Goal: Task Accomplishment & Management: Manage account settings

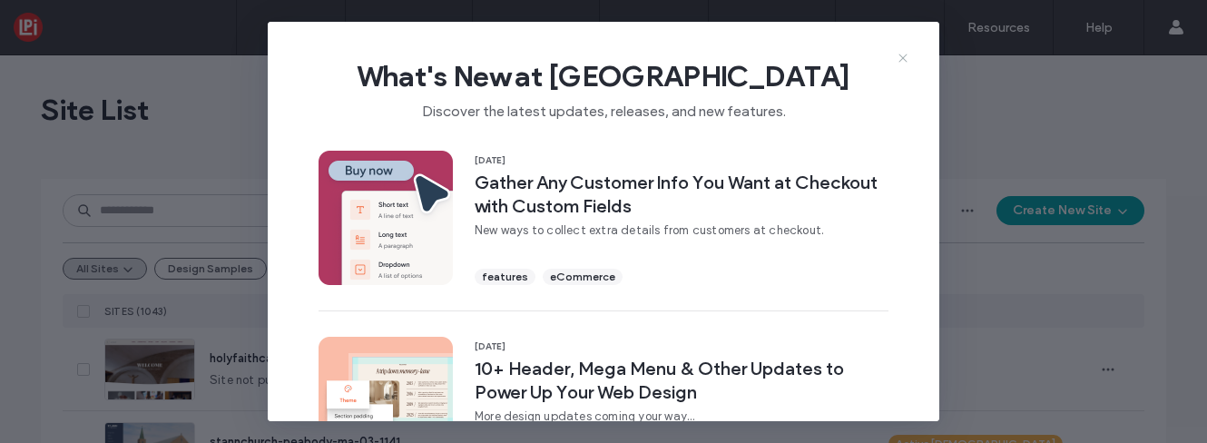
click at [901, 59] on icon at bounding box center [903, 58] width 15 height 15
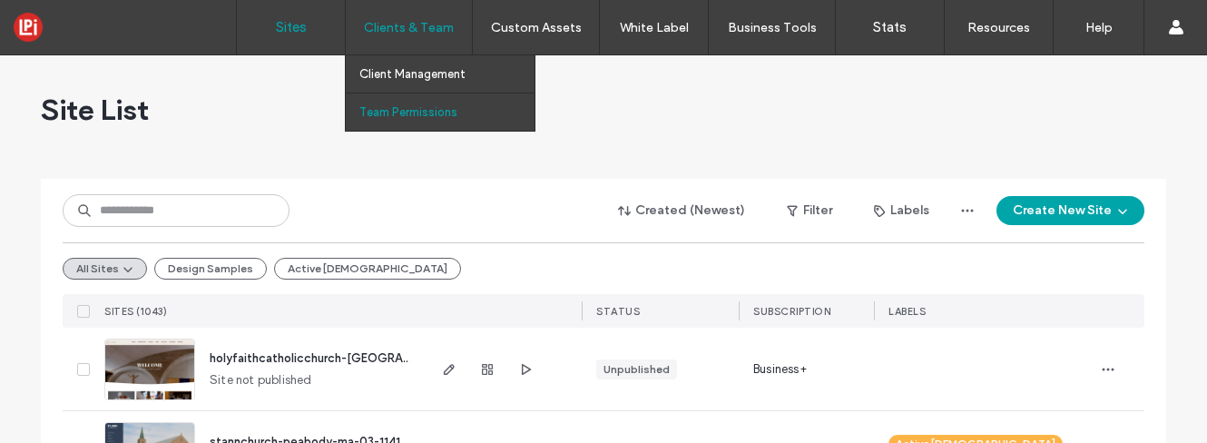
click at [409, 113] on label "Team Permissions" at bounding box center [408, 112] width 98 height 14
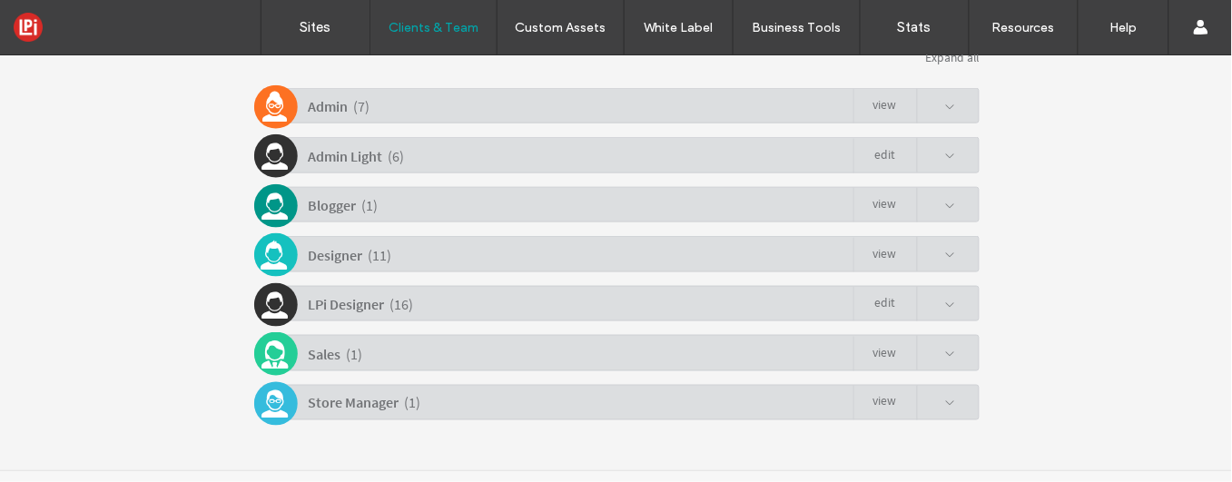
scroll to position [476, 0]
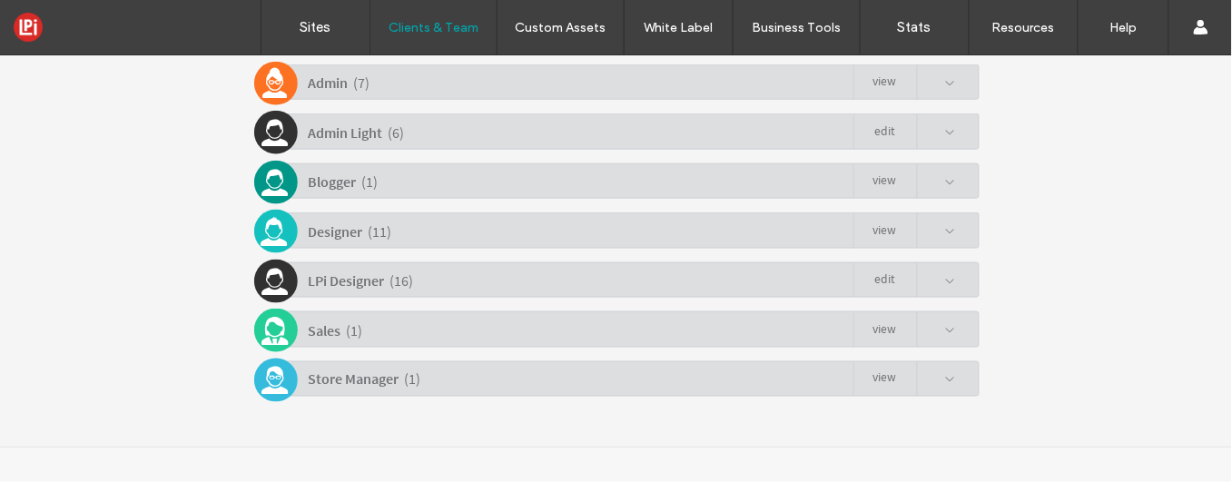
click at [821, 329] on div "Sales ( 1 ) view" at bounding box center [620, 327] width 717 height 35
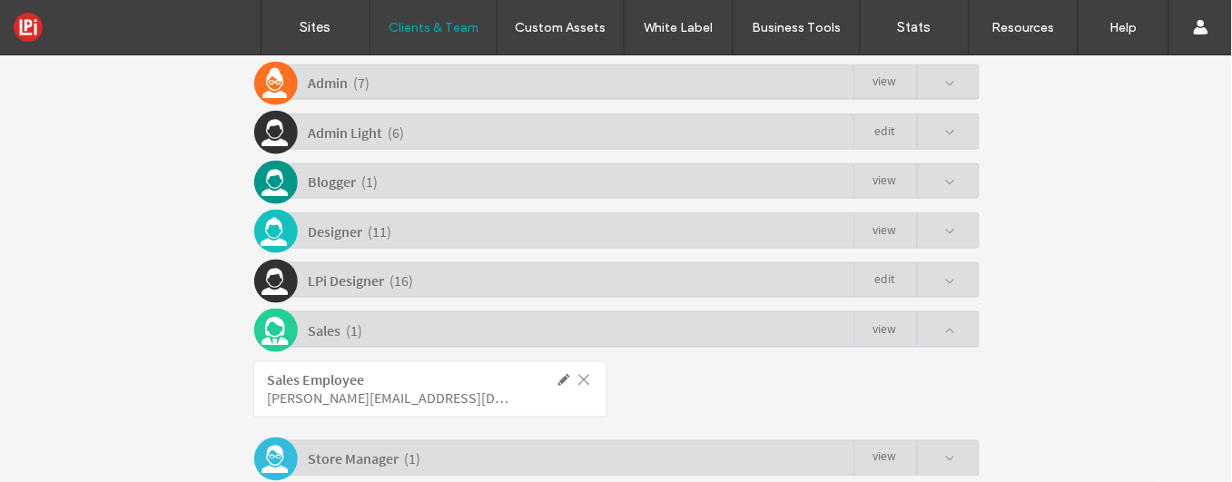
click link "view"
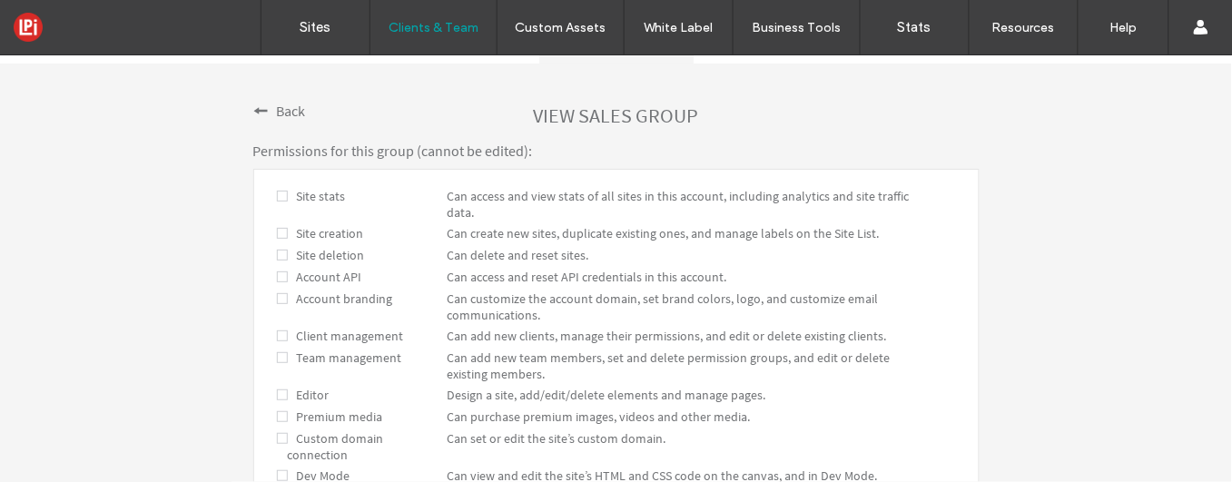
scroll to position [231, 0]
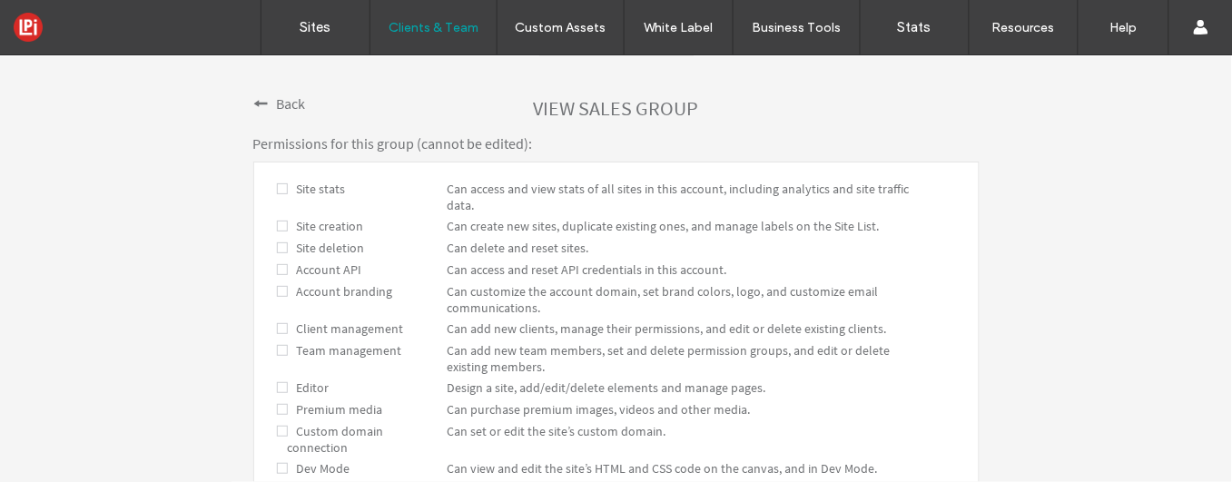
click at [277, 186] on span at bounding box center [282, 188] width 11 height 16
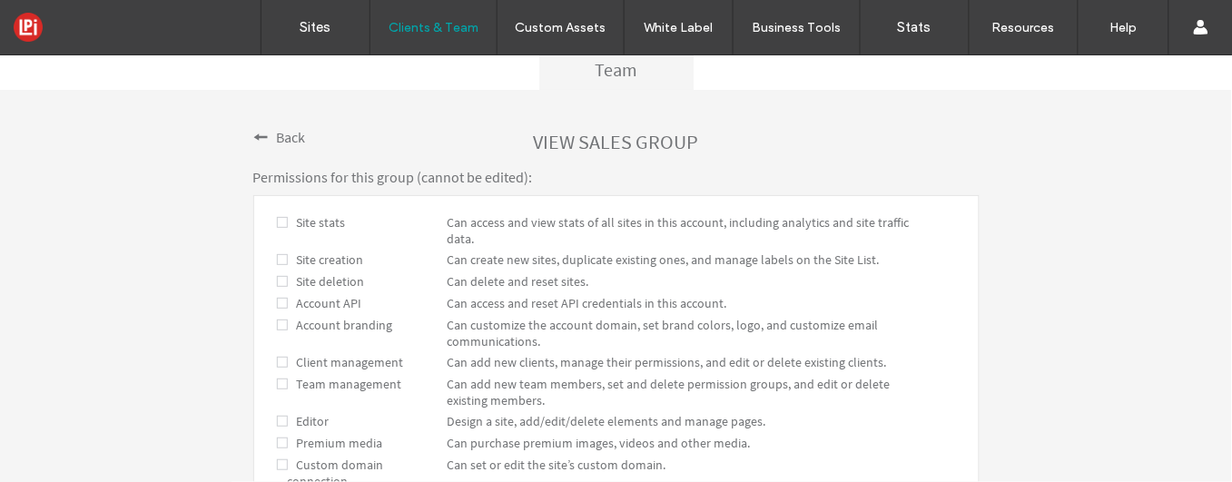
scroll to position [0, 0]
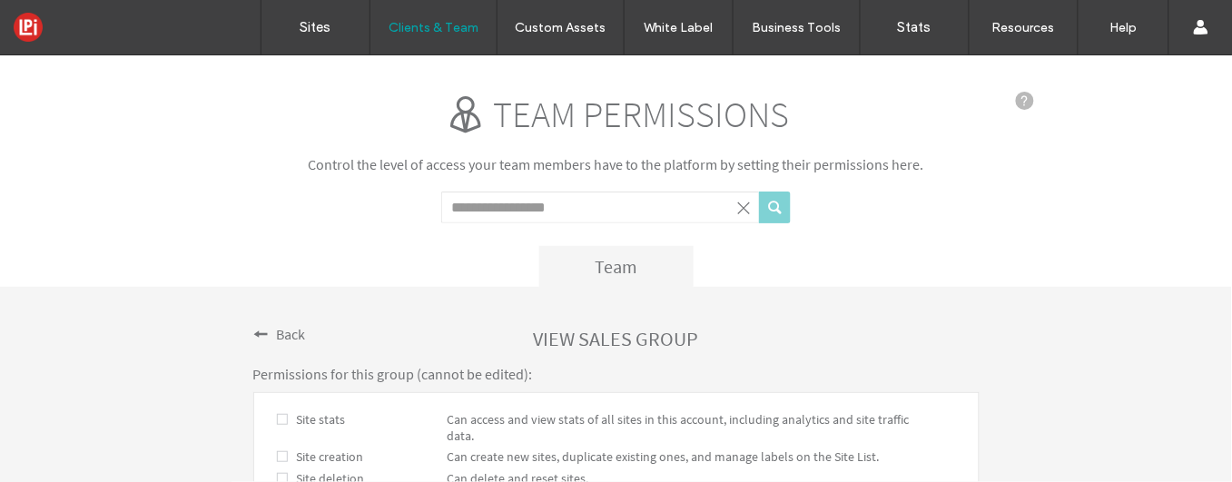
click at [277, 338] on span "Back" at bounding box center [291, 333] width 29 height 18
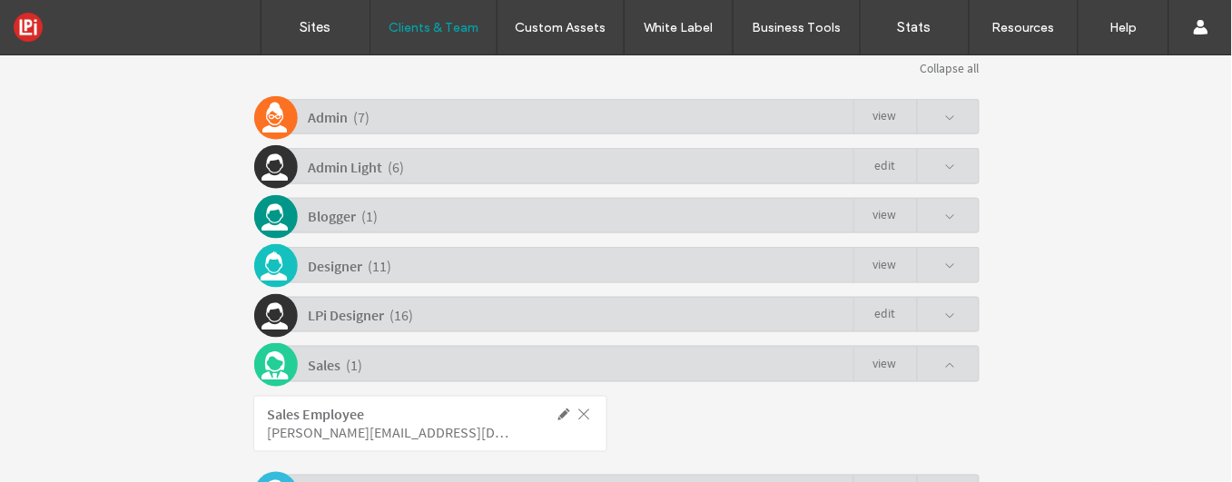
scroll to position [555, 0]
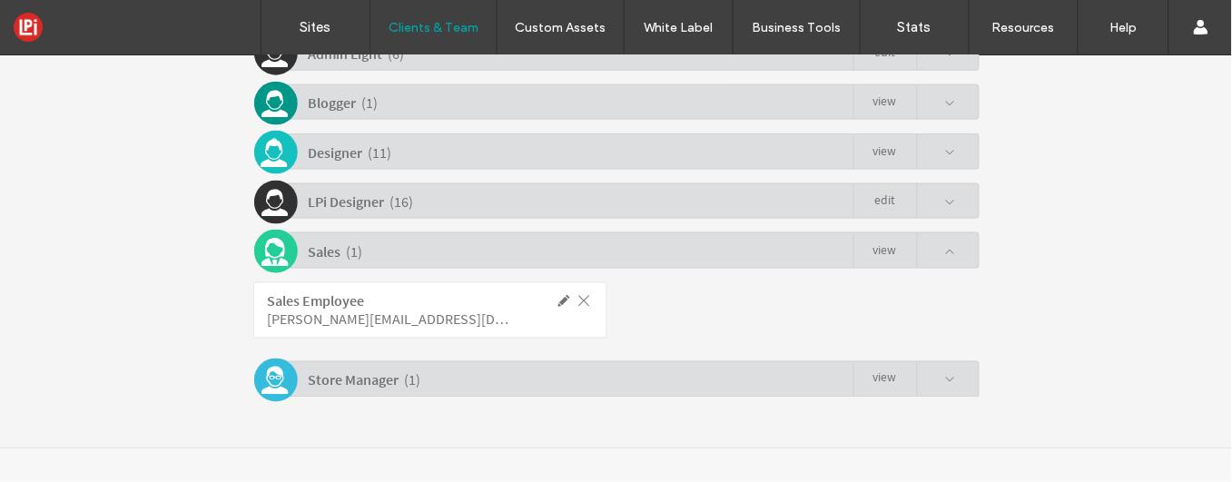
click at [503, 382] on div "Store Manager ( 1 ) view" at bounding box center [620, 377] width 717 height 35
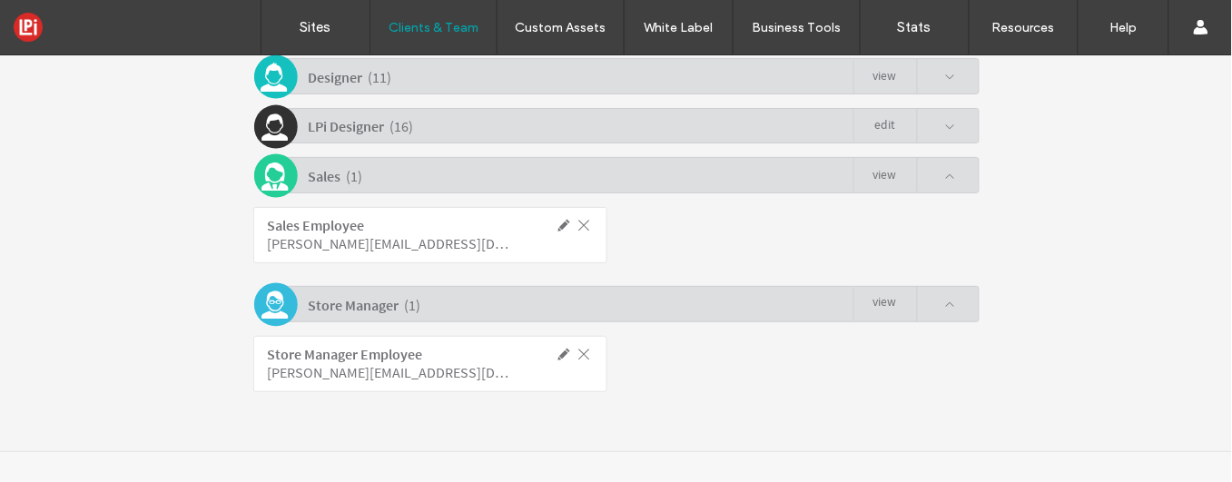
scroll to position [634, 0]
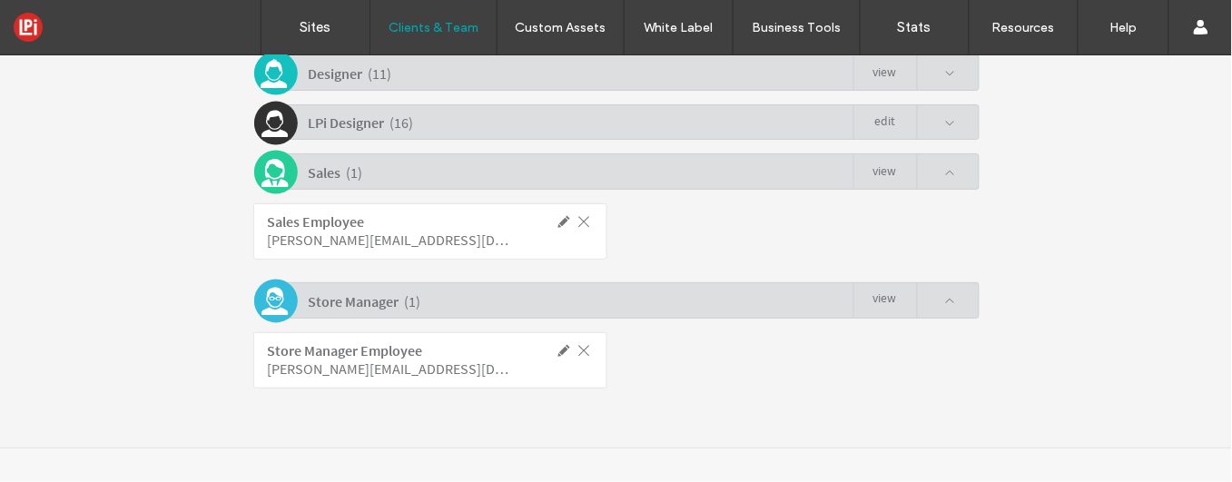
click at [833, 251] on div "Sales Employee duda-access-internal-employee-sales@4lpi.com" at bounding box center [616, 228] width 726 height 79
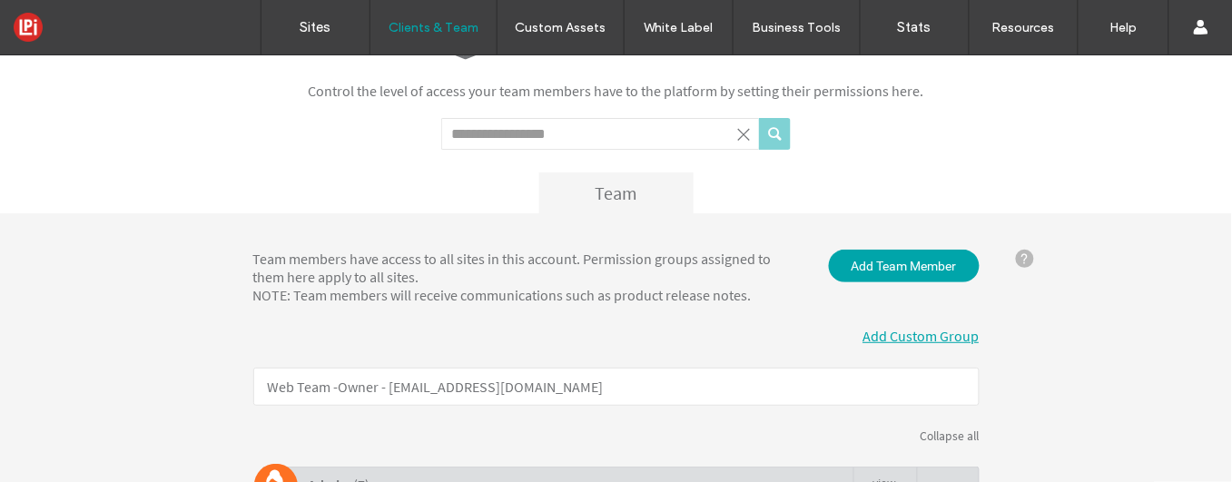
scroll to position [107, 0]
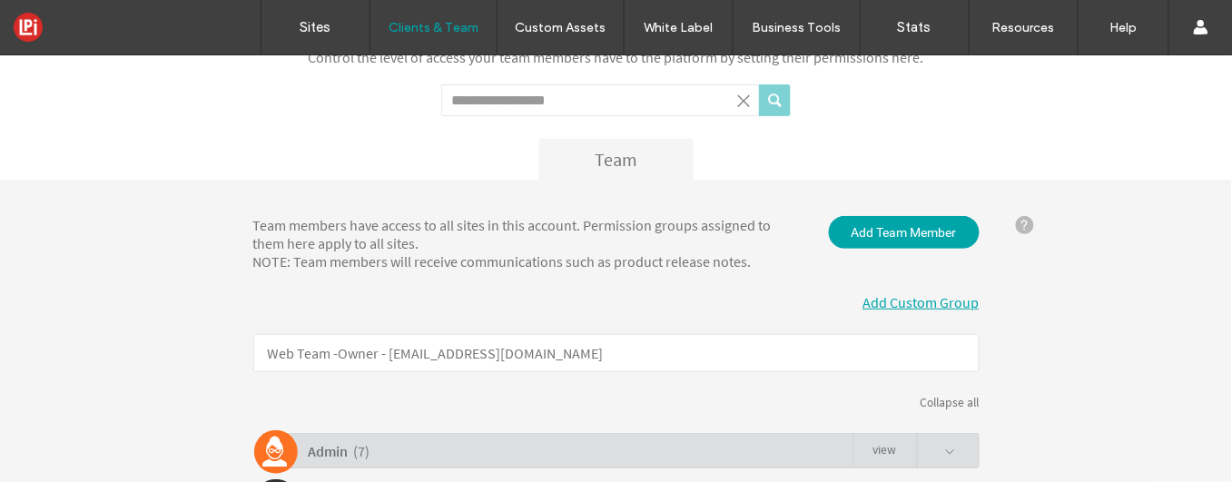
click link "Add Custom Group"
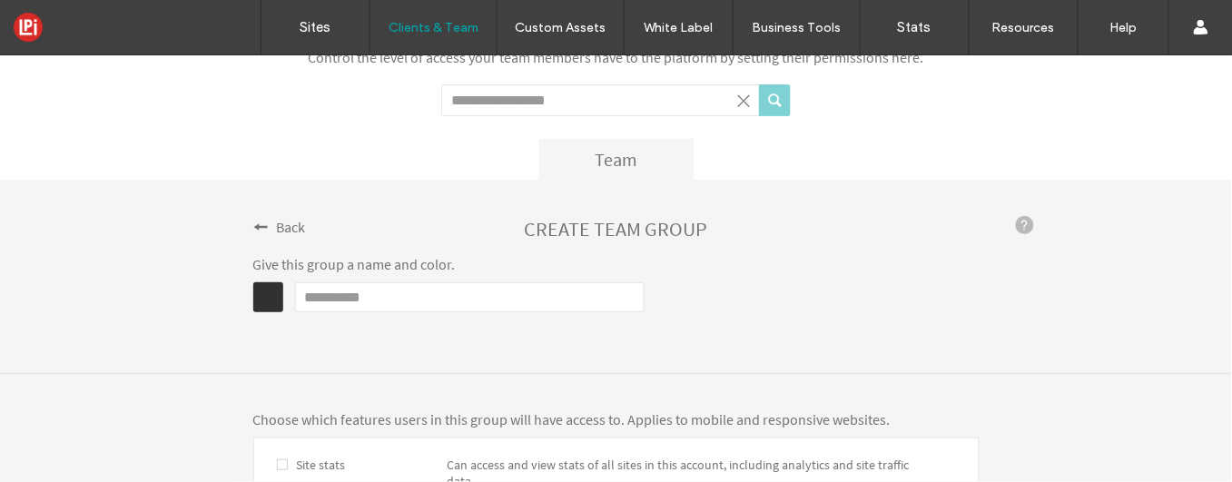
click input "Name"
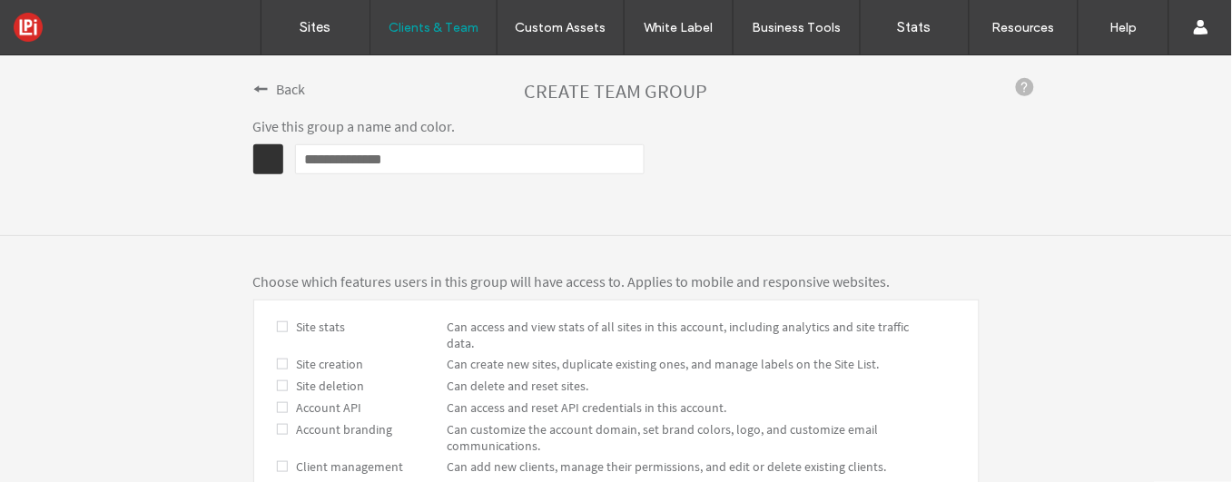
scroll to position [249, 0]
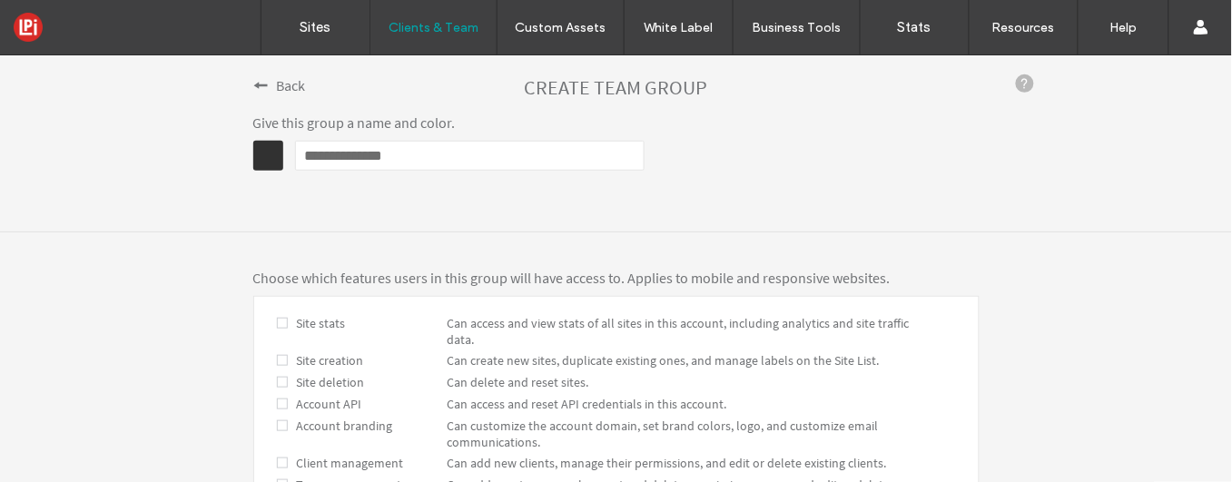
type input "**********"
click at [277, 319] on span at bounding box center [282, 322] width 11 height 16
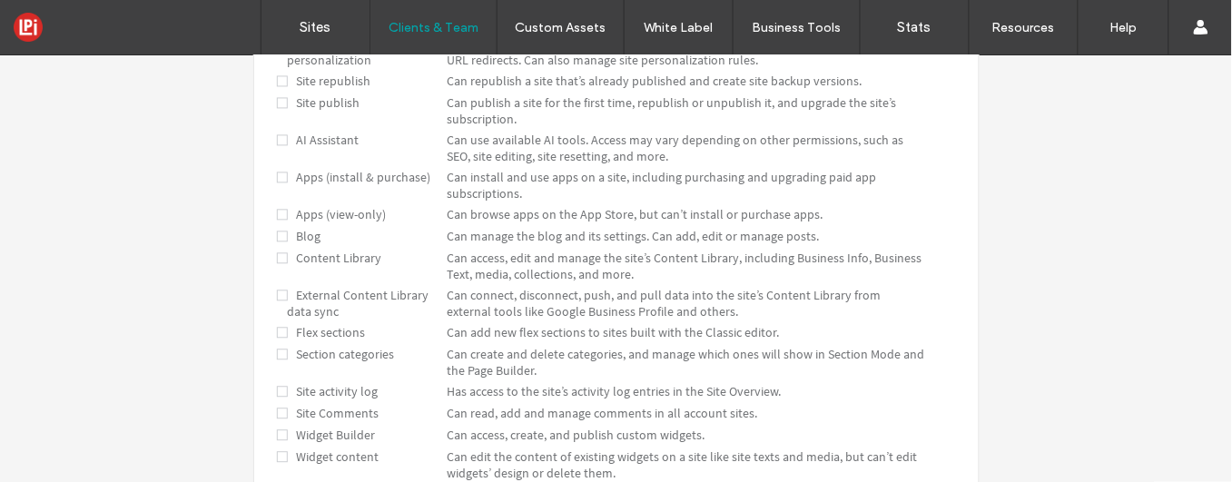
scroll to position [962, 0]
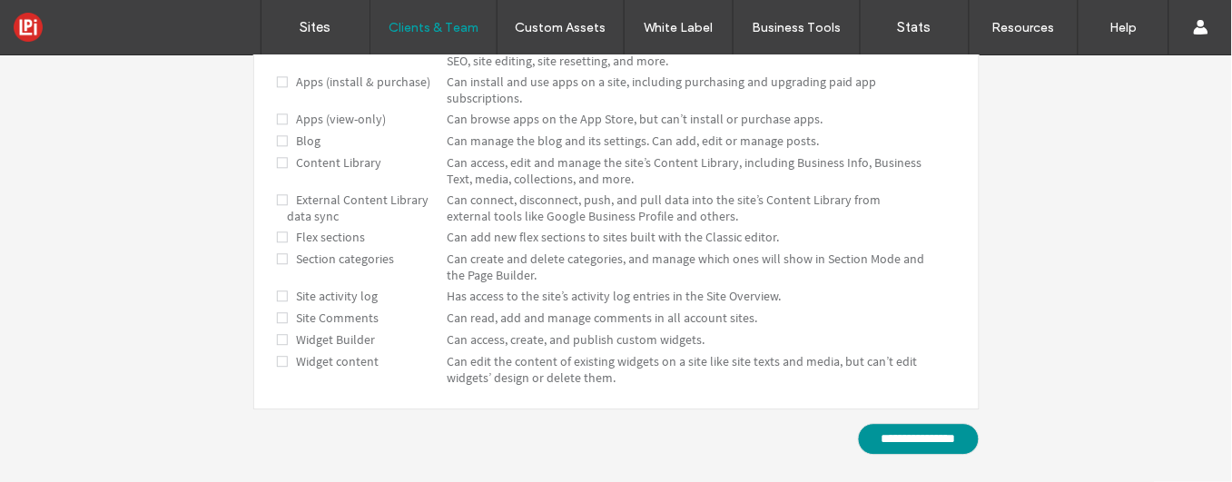
click input "**********"
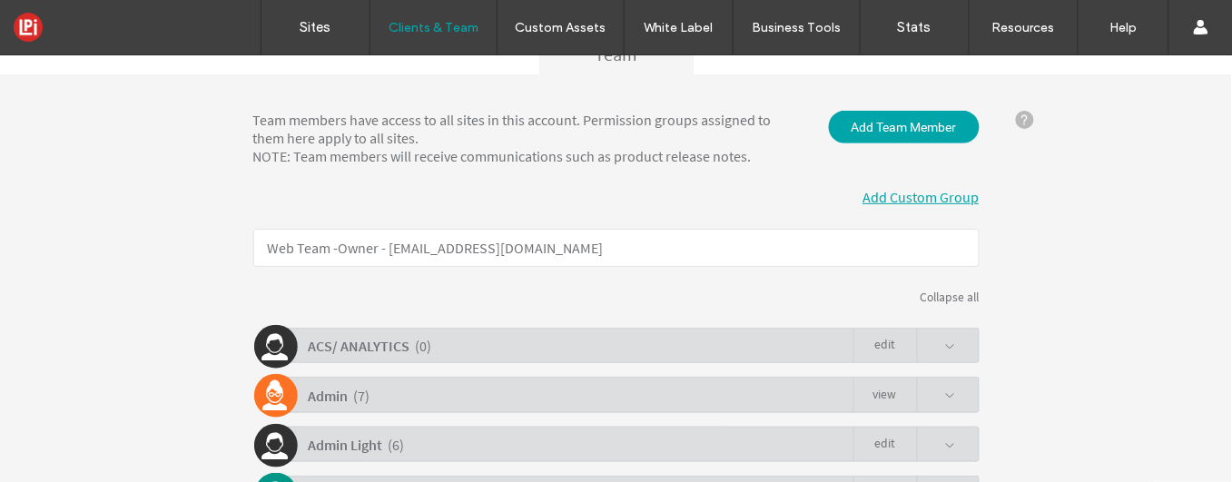
scroll to position [231, 0]
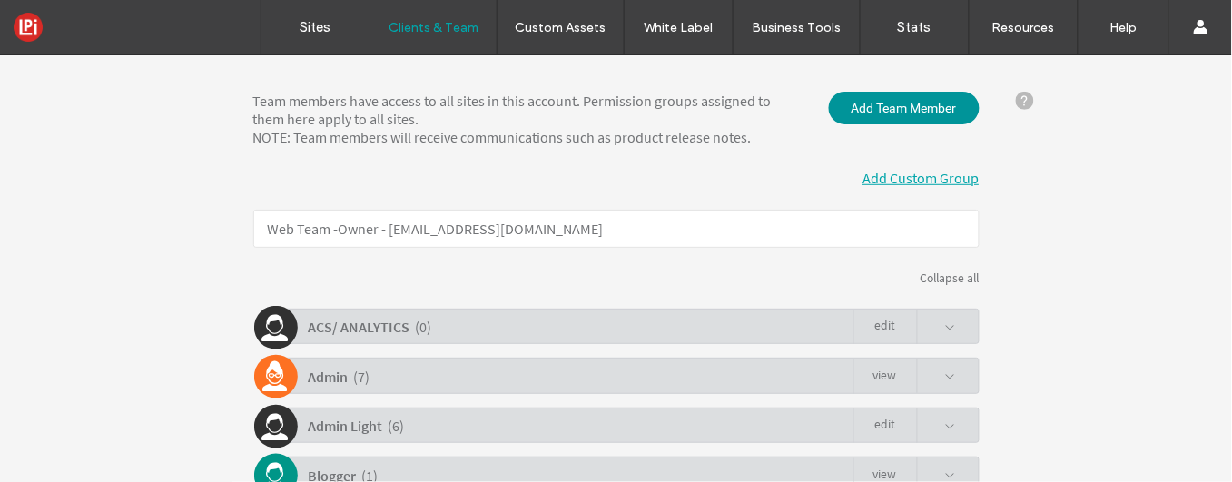
click at [892, 112] on span "Add Team Member" at bounding box center [904, 107] width 151 height 33
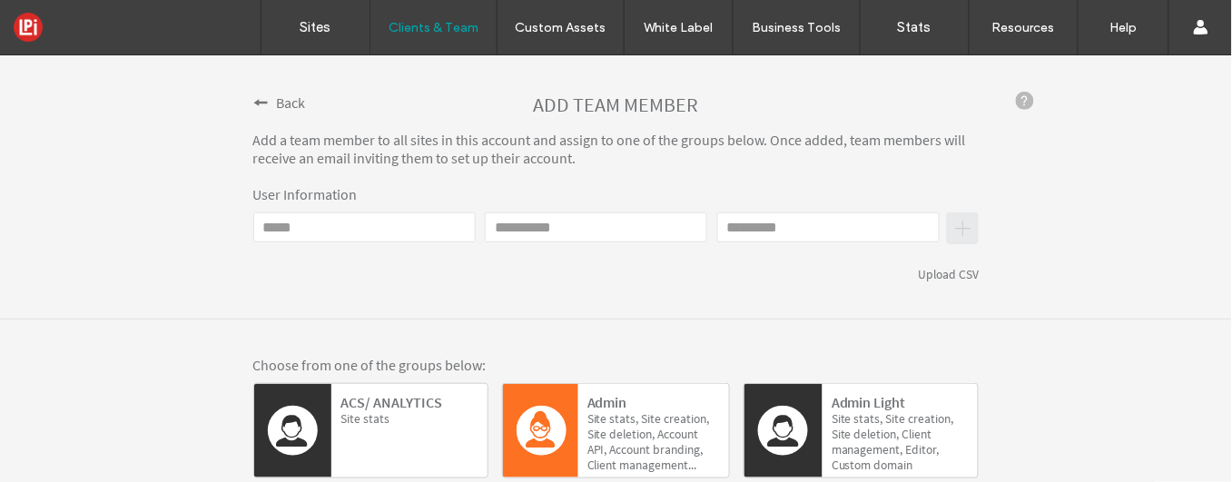
click input "Email"
click input "**********"
type input "**********"
click input "First name"
type input "*****"
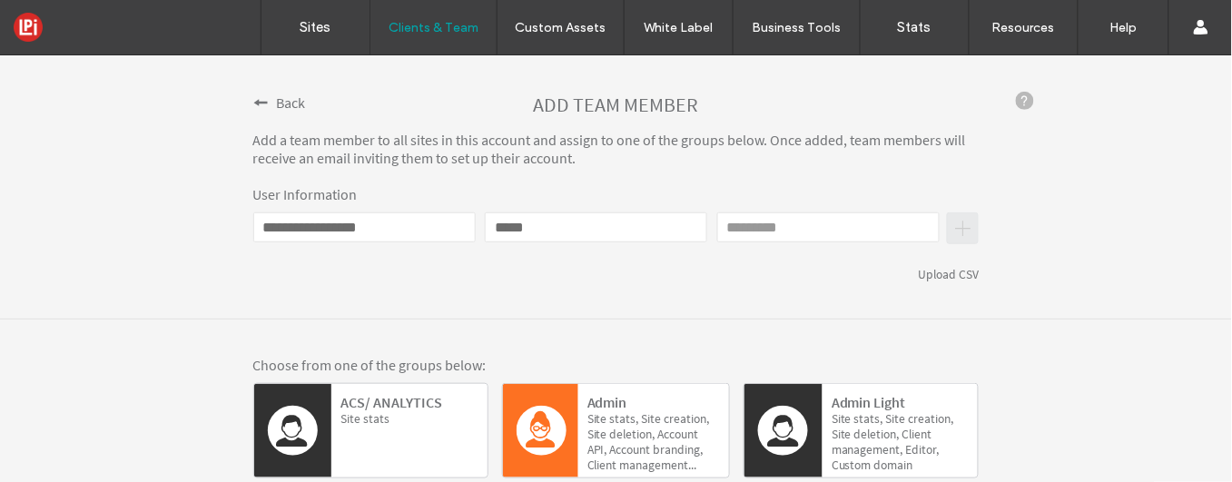
click input "Last name"
type input "*******"
click div "Last name *******"
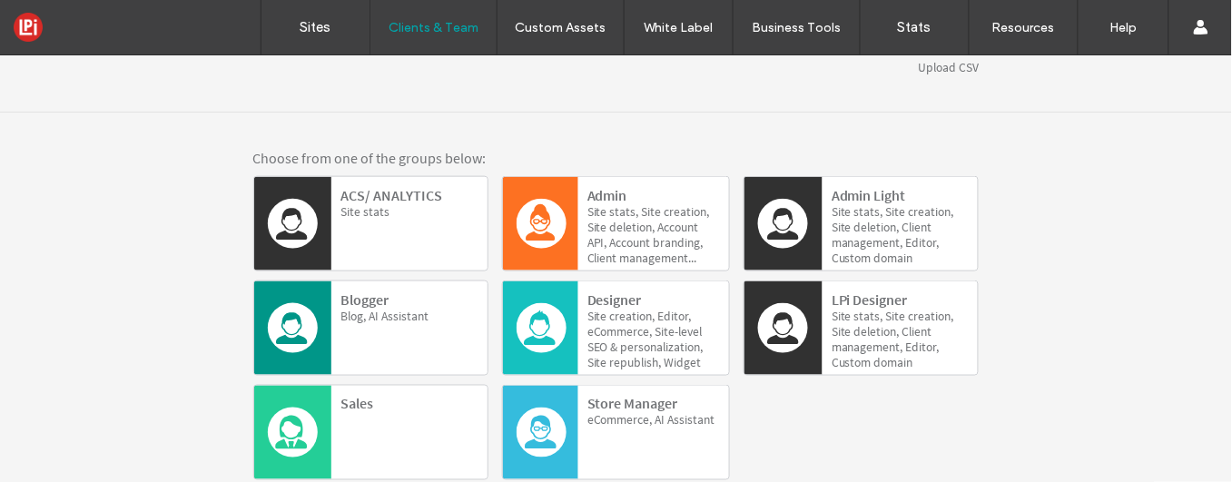
scroll to position [436, 0]
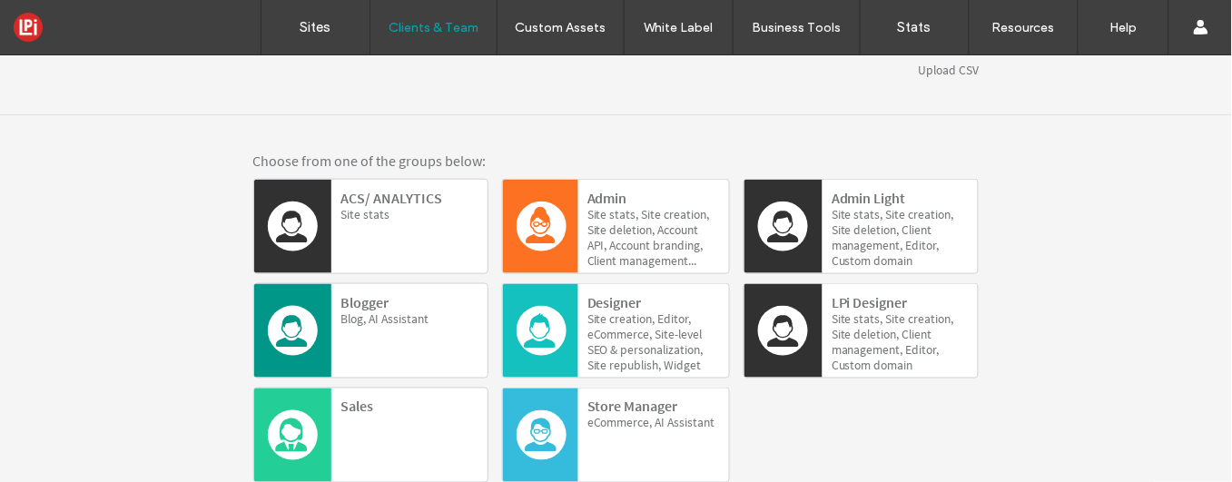
click at [345, 196] on b "ACS/ ANALYTICS" at bounding box center [391, 197] width 102 height 18
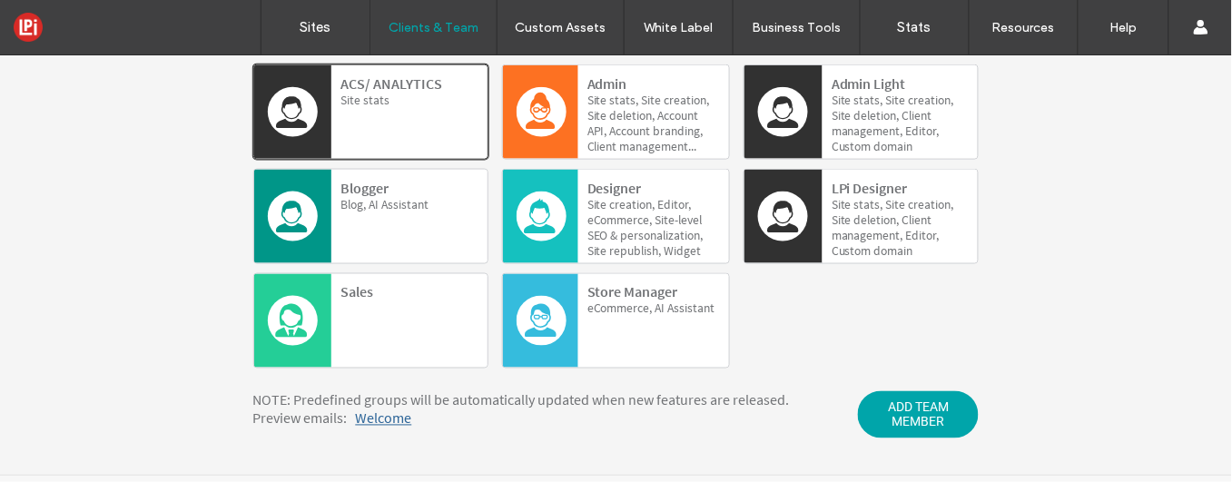
scroll to position [555, 0]
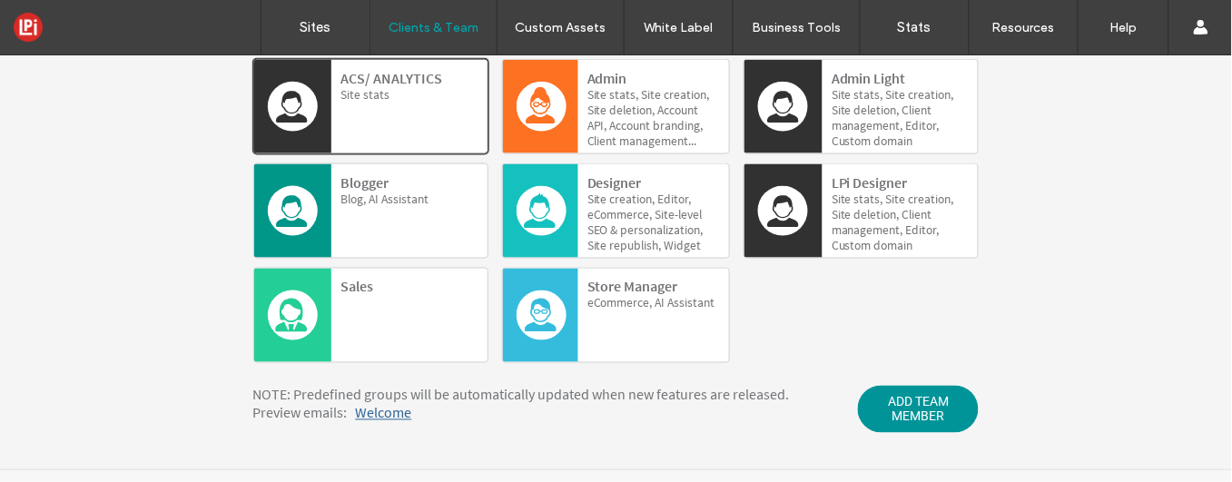
click at [935, 406] on span "ADD TEAM MEMBER" at bounding box center [918, 408] width 121 height 47
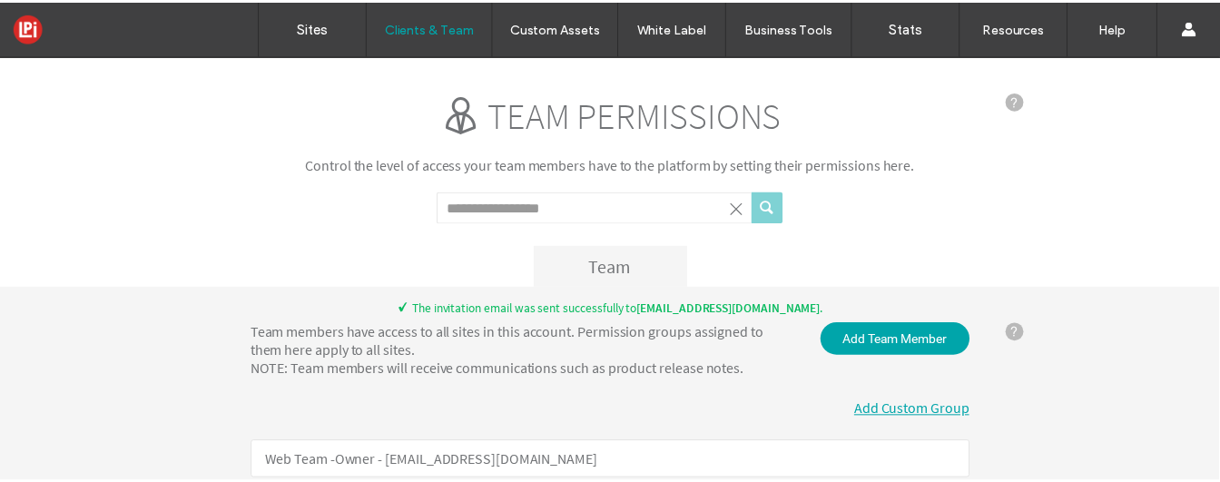
scroll to position [21, 0]
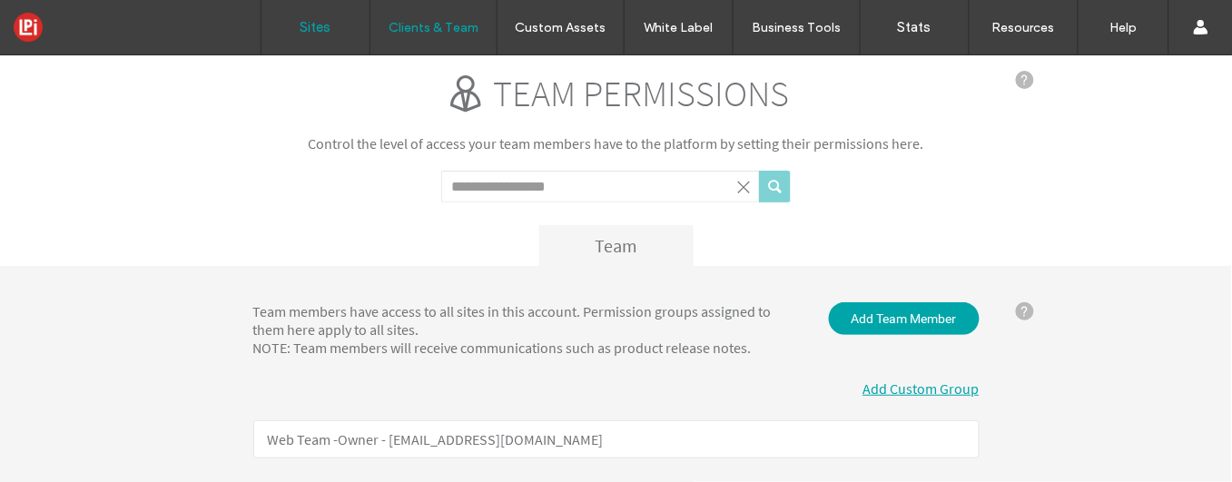
click at [297, 32] on link "Sites" at bounding box center [315, 27] width 108 height 54
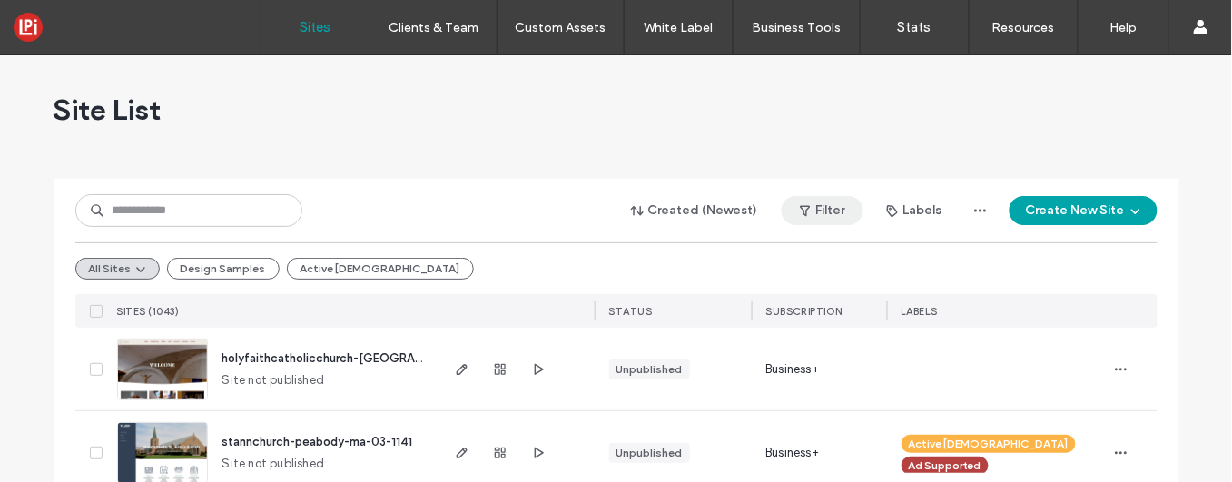
click at [826, 209] on button "Filter" at bounding box center [822, 210] width 82 height 29
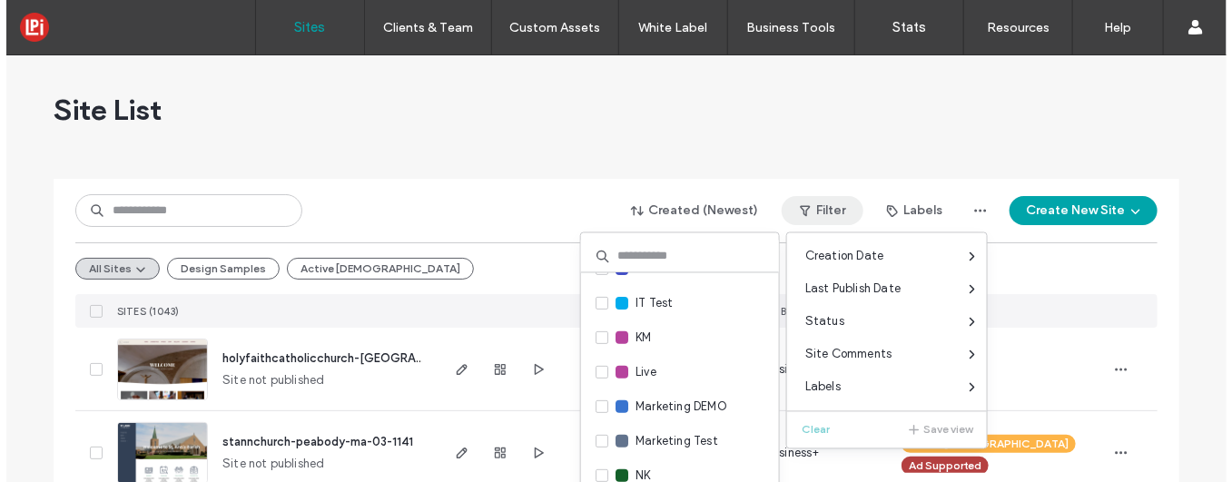
scroll to position [310, 0]
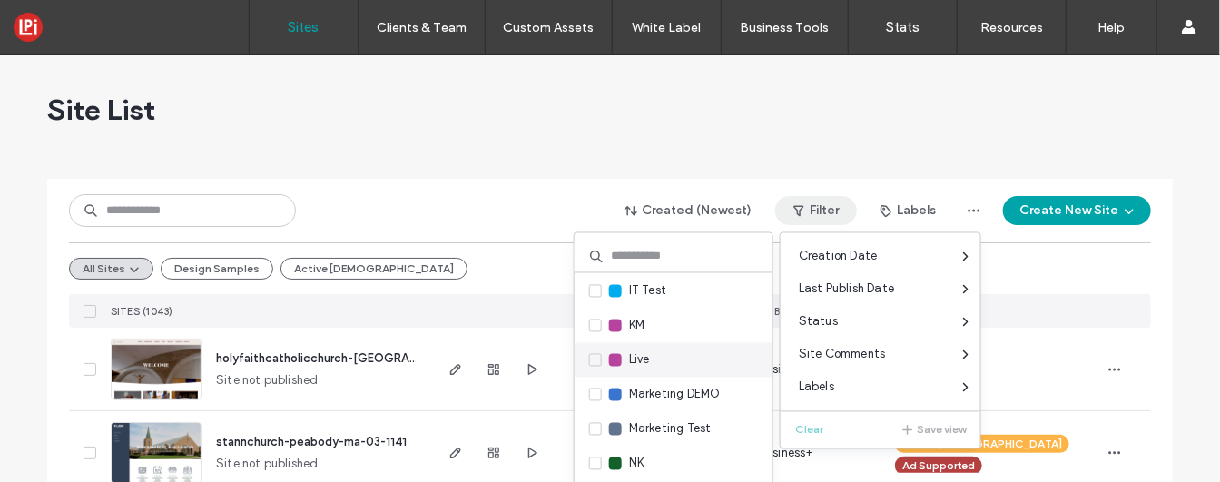
click at [593, 359] on icon at bounding box center [595, 360] width 6 height 5
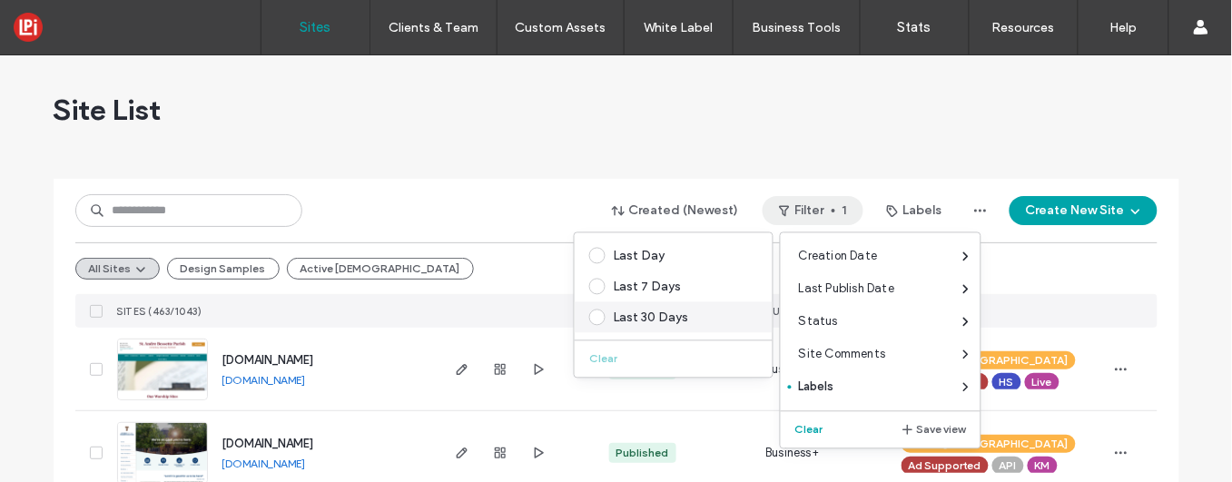
click at [598, 315] on span at bounding box center [597, 318] width 16 height 16
click at [523, 216] on div "Created (Newest) Filter 2 Labels Create New Site" at bounding box center [616, 210] width 1082 height 34
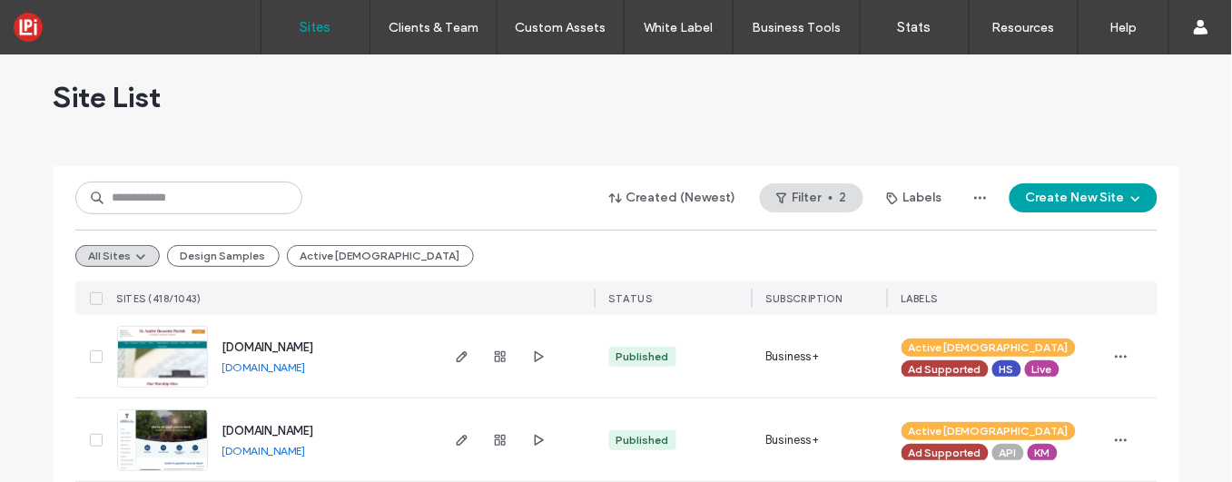
scroll to position [15, 0]
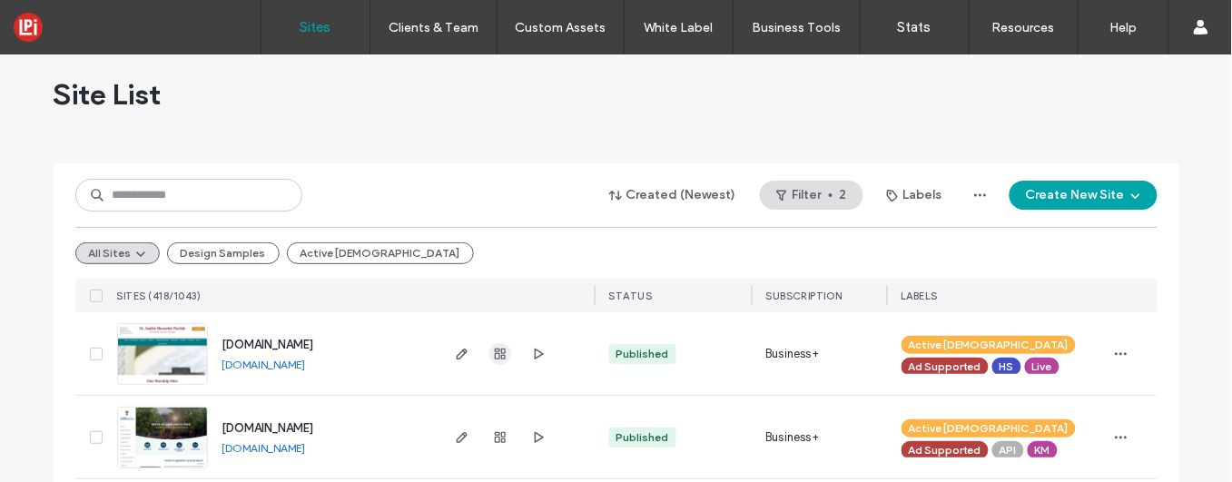
click at [493, 354] on icon "button" at bounding box center [500, 354] width 15 height 15
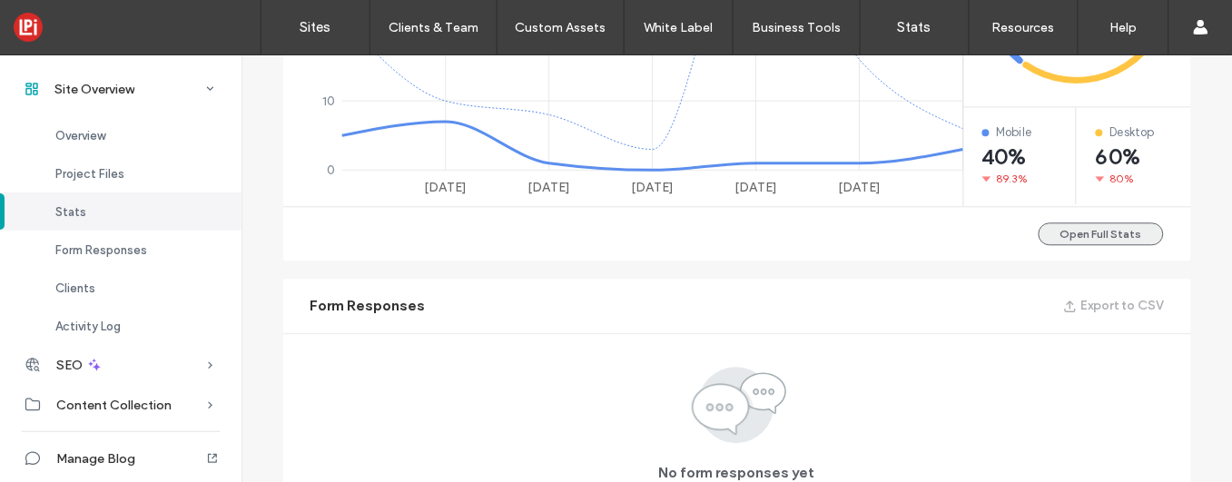
click at [1128, 241] on button "Open Full Stats" at bounding box center [1100, 233] width 125 height 23
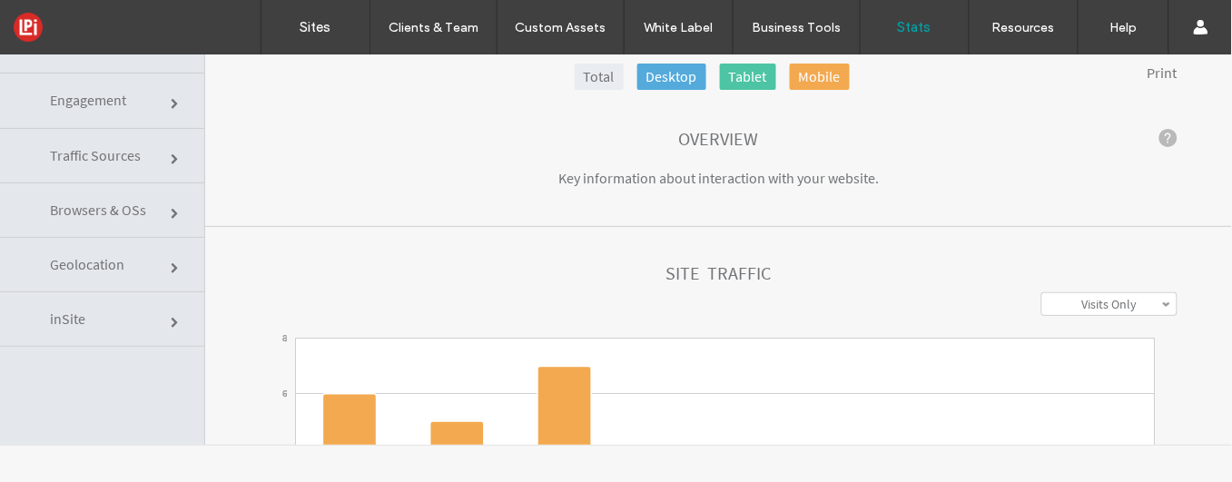
scroll to position [92, 0]
